Goal: Navigation & Orientation: Find specific page/section

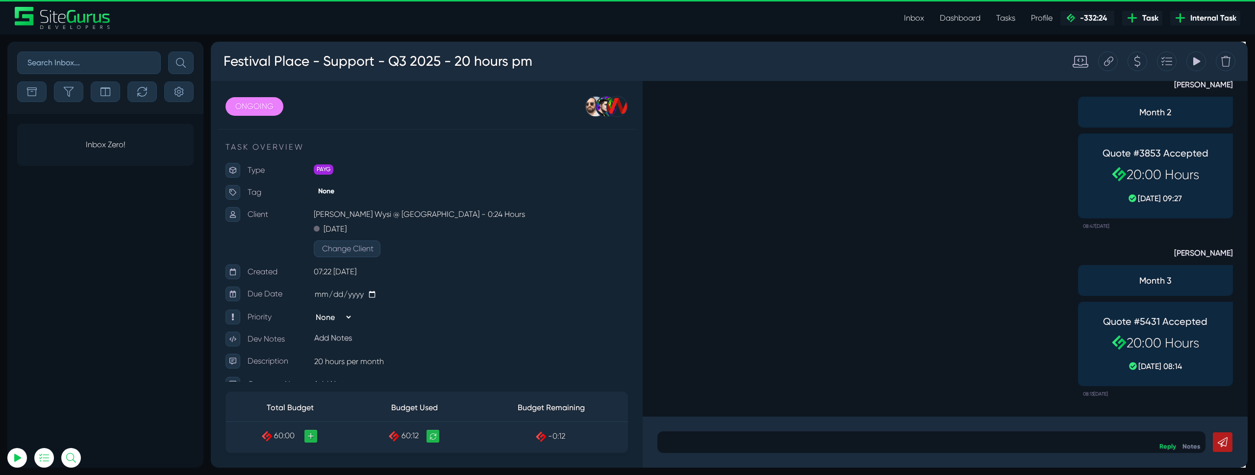
click at [919, 16] on link "Inbox" at bounding box center [914, 18] width 36 height 20
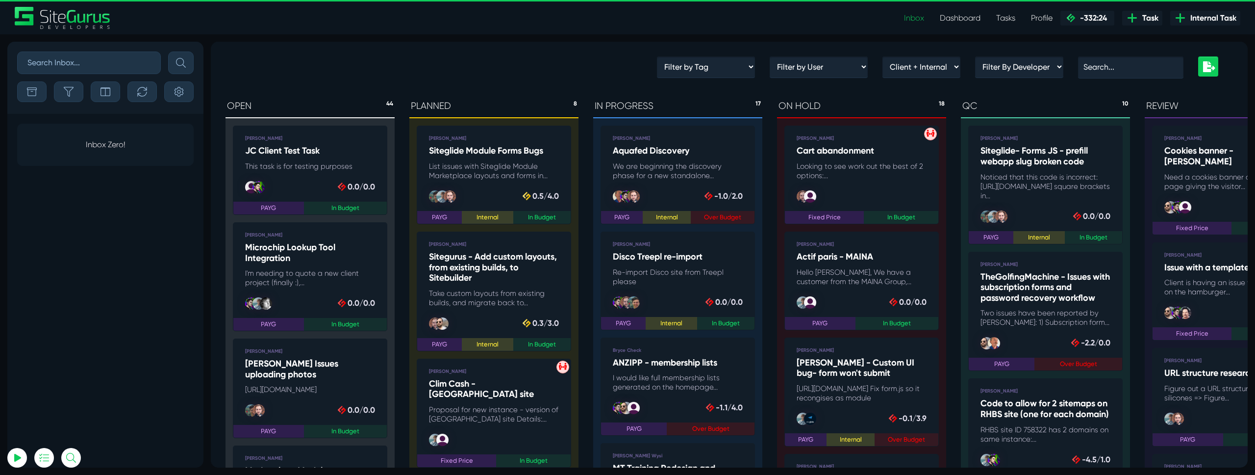
click at [114, 63] on input "text" at bounding box center [89, 62] width 144 height 23
drag, startPoint x: 945, startPoint y: 15, endPoint x: 701, endPoint y: 8, distance: 244.2
click at [945, 15] on link "Dashboard" at bounding box center [960, 18] width 56 height 20
